Goal: Transaction & Acquisition: Purchase product/service

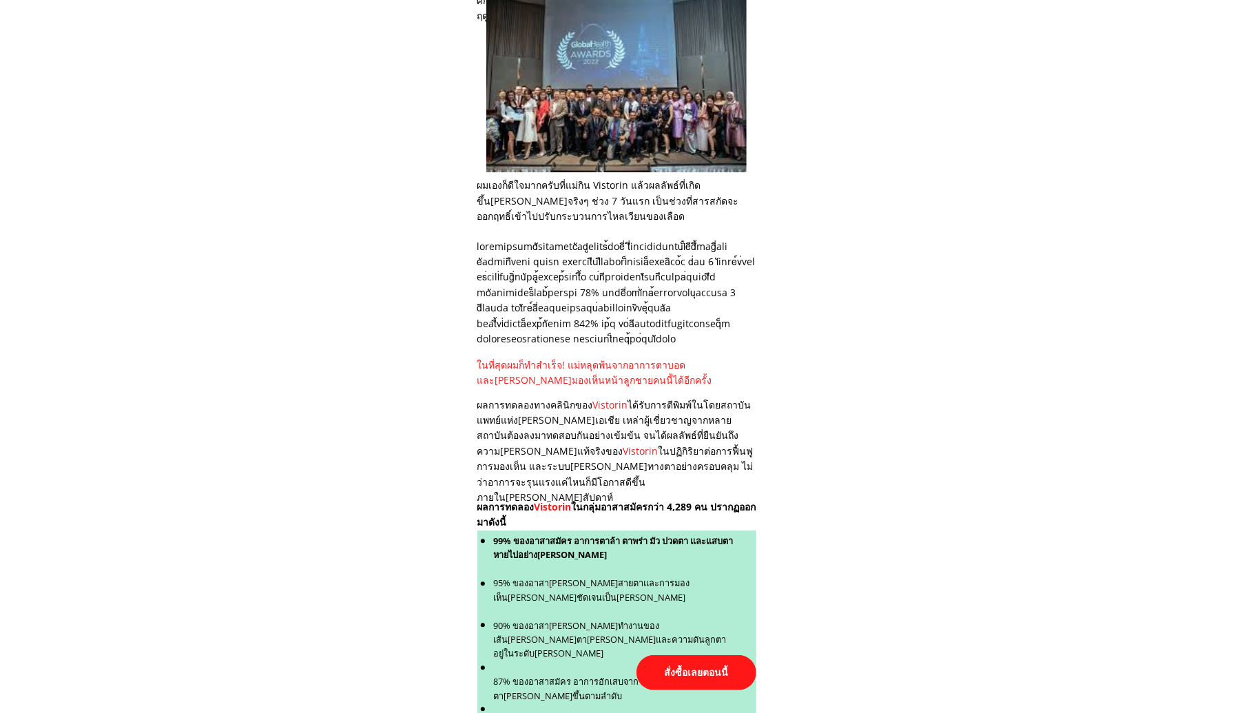
click at [683, 671] on p "สั่งซื้อเลยตอนนี้" at bounding box center [696, 672] width 120 height 35
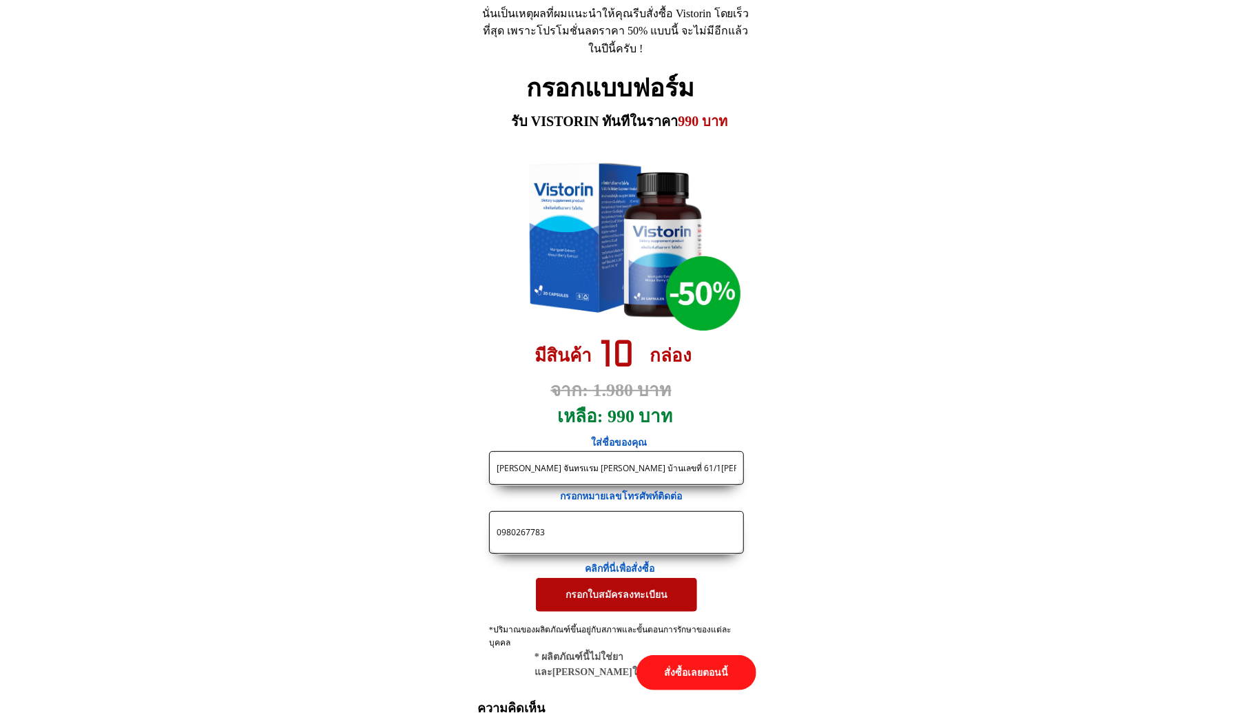
click at [584, 472] on input "[PERSON_NAME] จันทรแรม [PERSON_NAME] บ้านเลขที่ 61/1[PERSON_NAME] จันทรแรม ทับห…" at bounding box center [616, 468] width 247 height 32
paste input "รรยงค์ [PERSON_NAME] 9/169 [PERSON_NAME]สวีท[PERSON_NAME]1ชอยนนทบุรี 32 ต [PERS…"
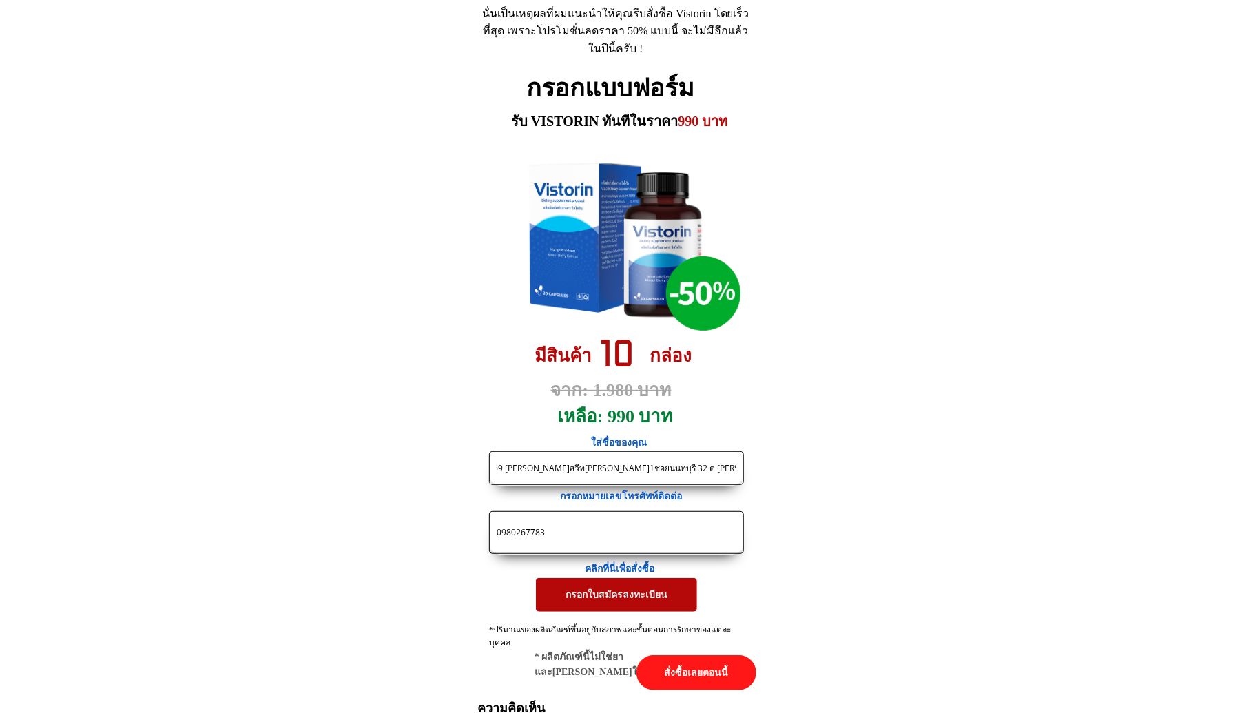
type input "[PERSON_NAME] 9/169 [PERSON_NAME]สวีท[PERSON_NAME]1ชอยนนทบุรี 32 ต [PERSON_NAME…"
drag, startPoint x: 573, startPoint y: 533, endPoint x: 432, endPoint y: 536, distance: 141.2
paste input "817736359"
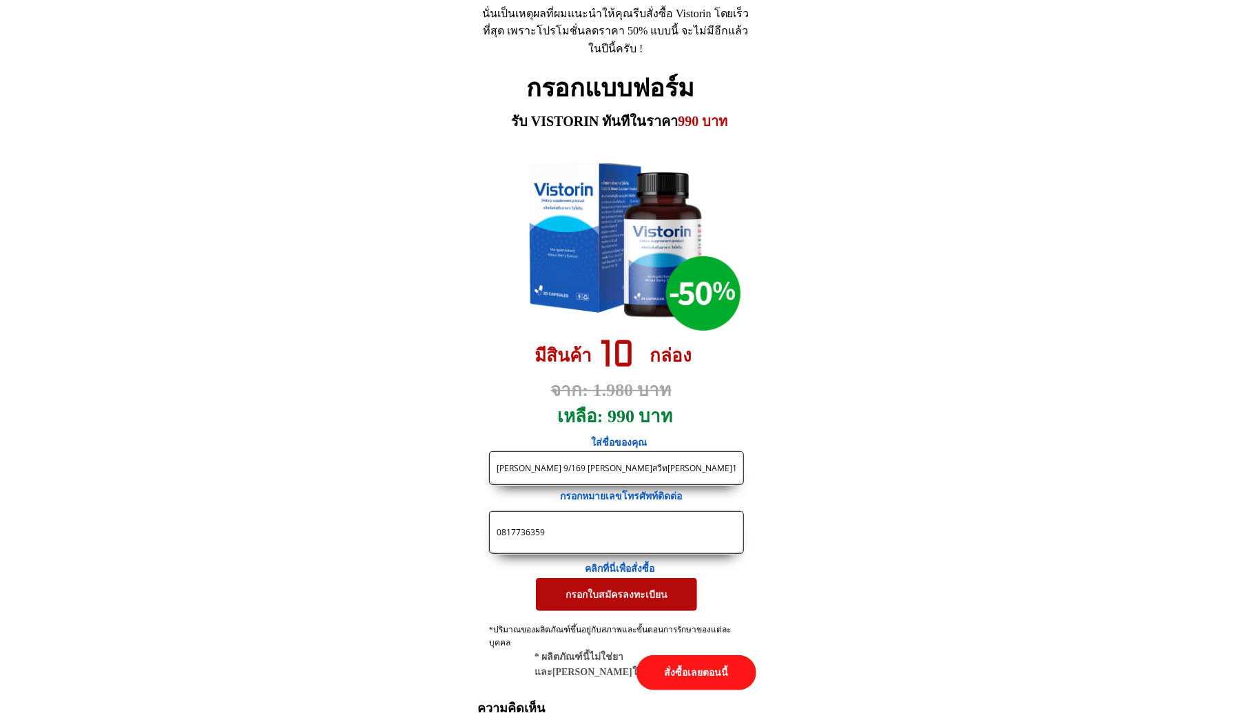
type input "0817736359"
click at [595, 590] on p "กรอกใบสมัครลงทะเบียน" at bounding box center [616, 594] width 161 height 33
